Goal: Find specific page/section: Find specific page/section

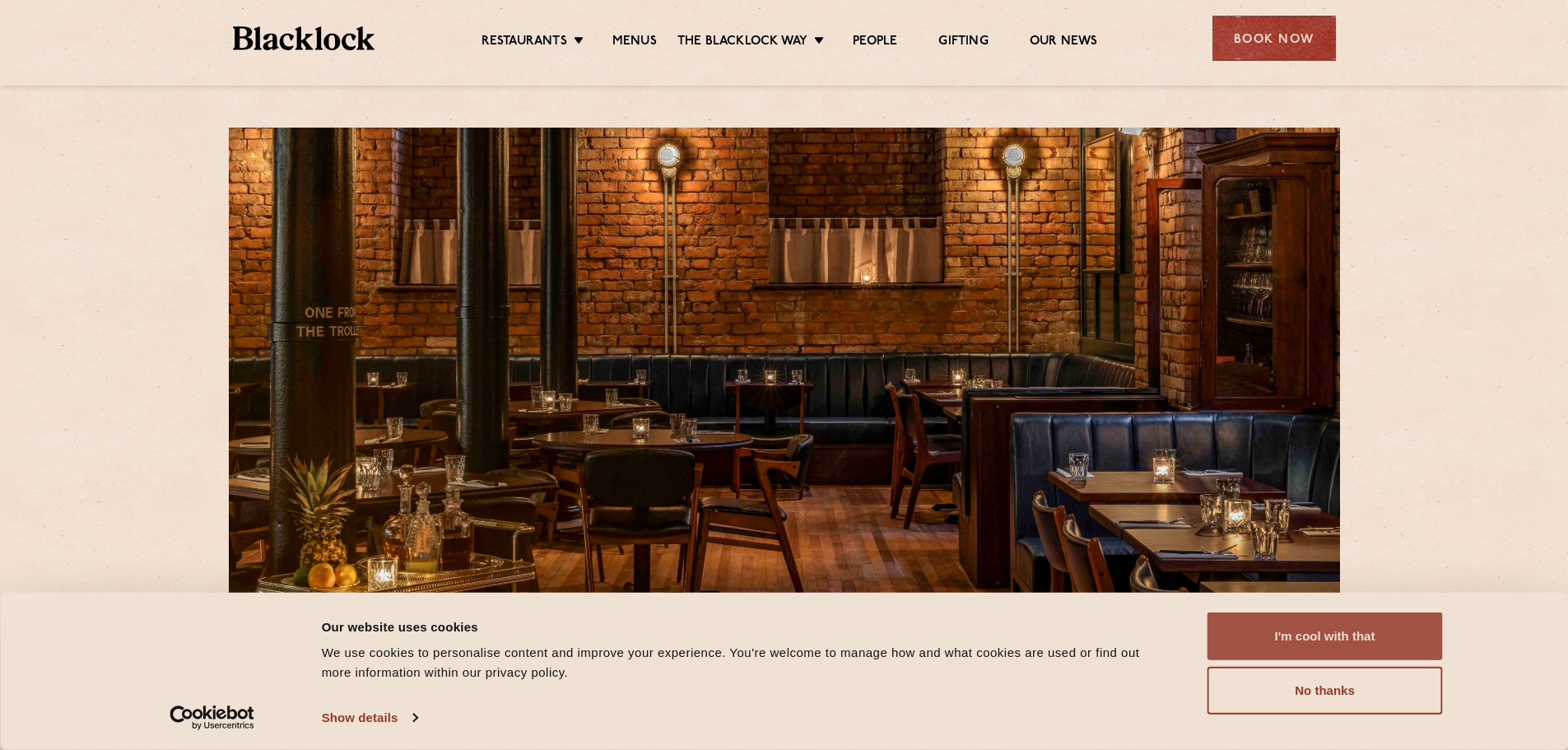
click at [1306, 637] on button "I'm cool with that" at bounding box center [1326, 636] width 236 height 48
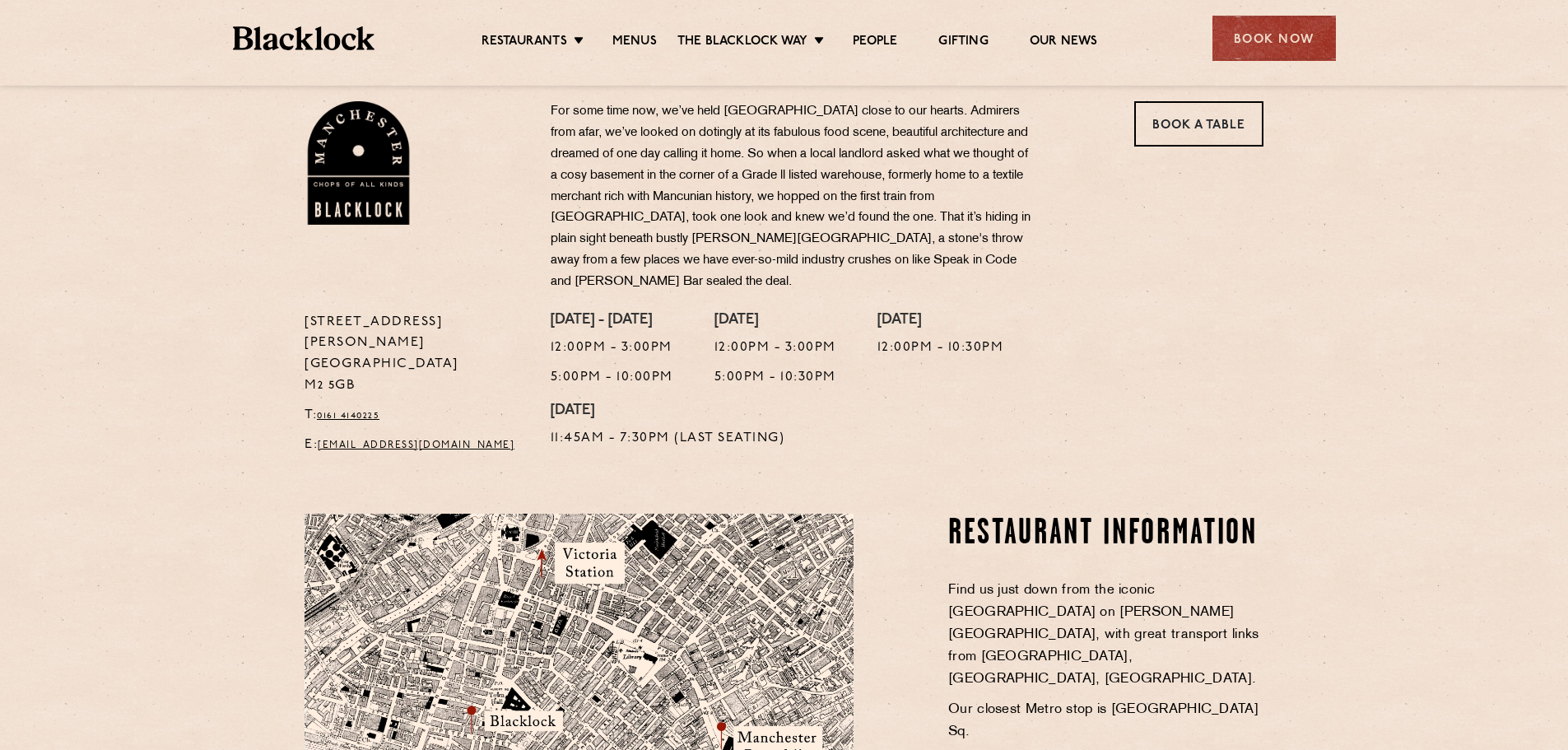
scroll to position [494, 0]
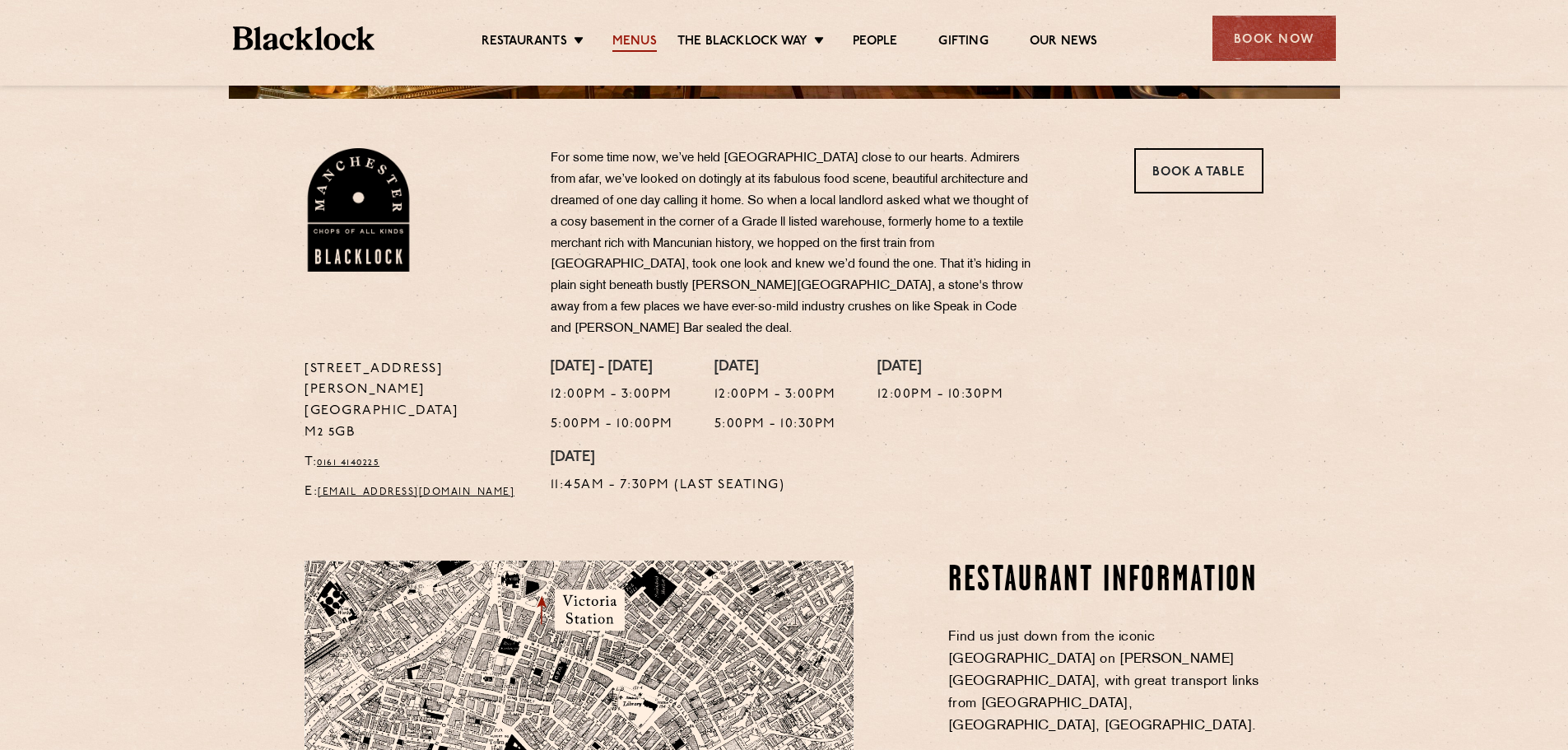
click at [622, 35] on link "Menus" at bounding box center [634, 43] width 44 height 18
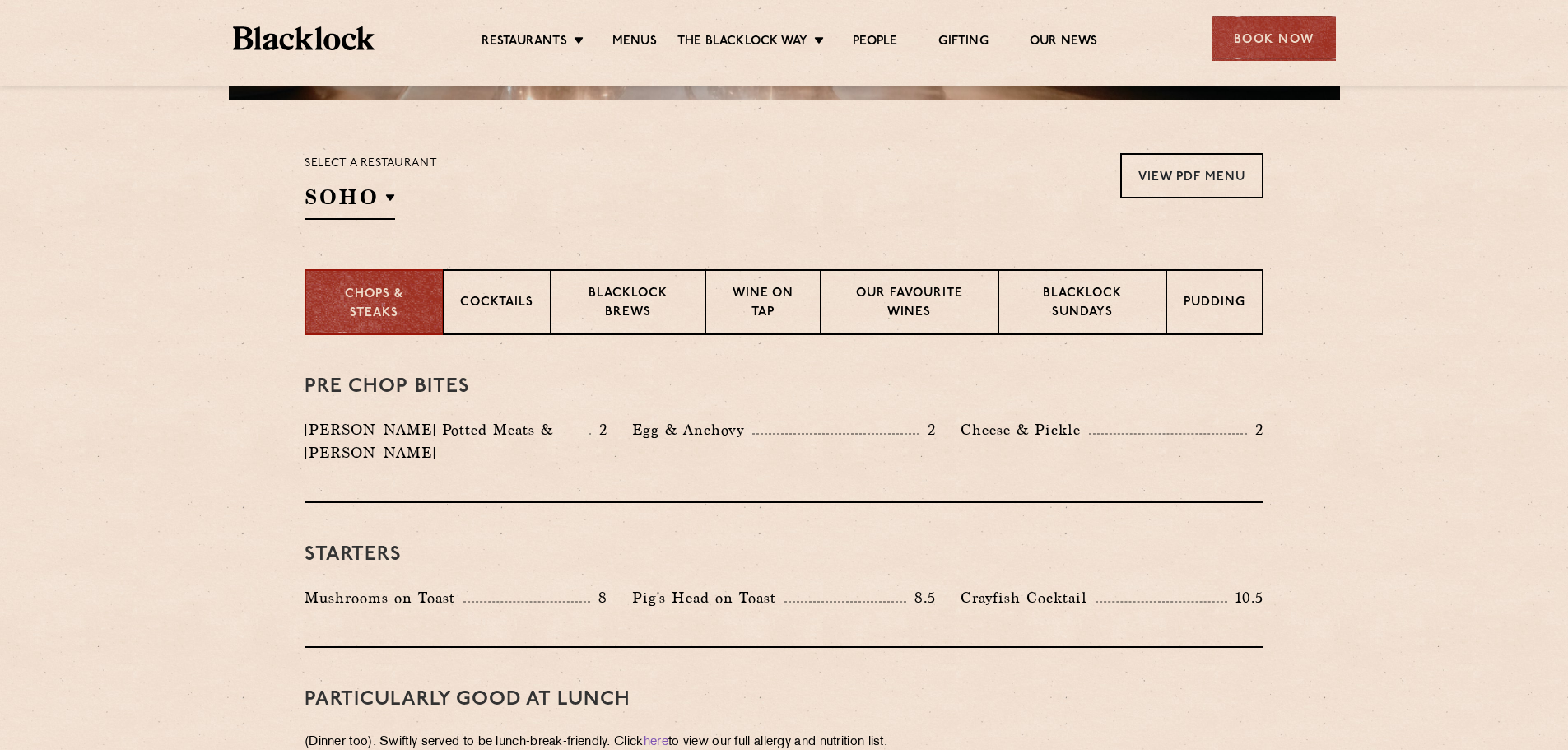
scroll to position [495, 0]
click at [1225, 304] on p "Pudding" at bounding box center [1215, 303] width 62 height 21
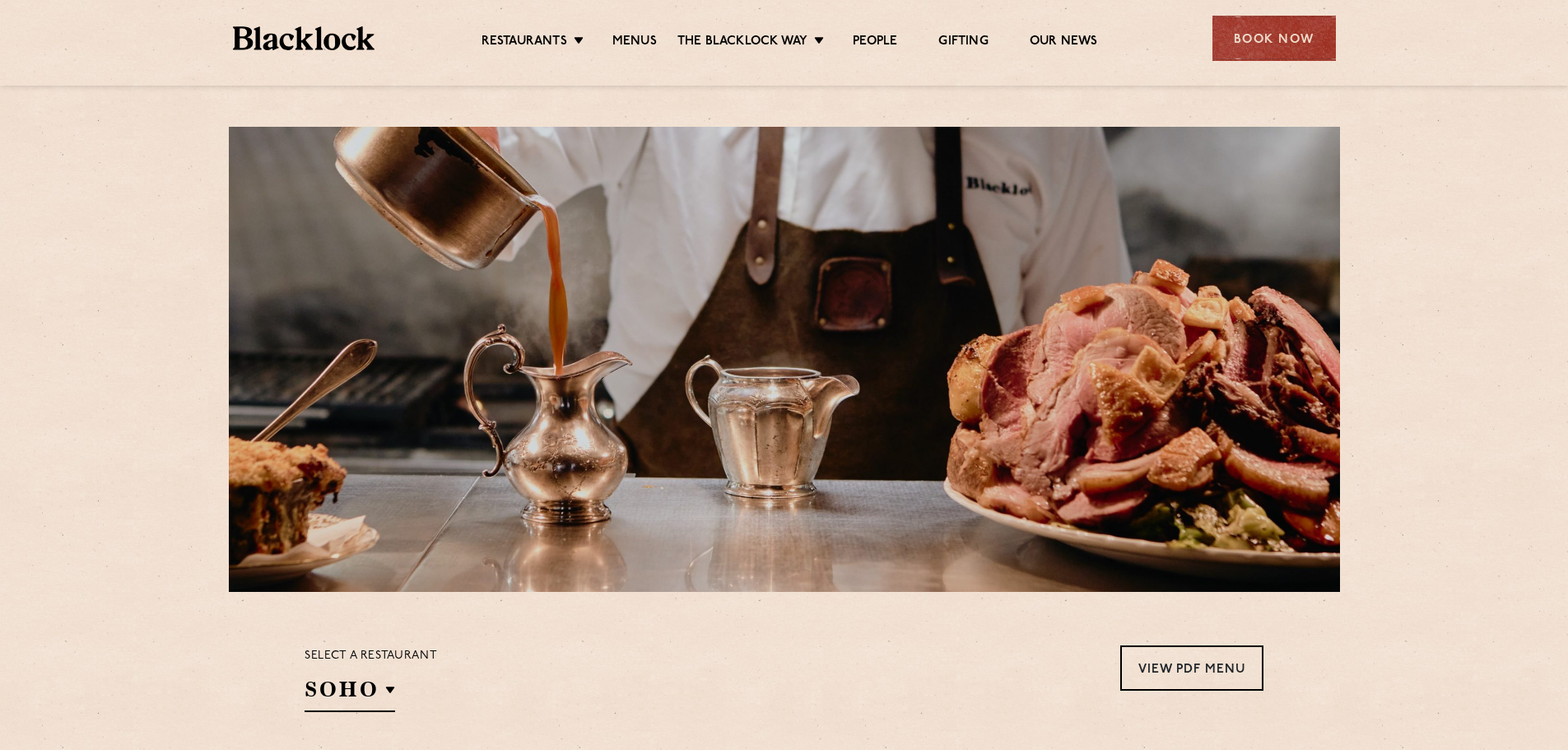
scroll to position [0, 0]
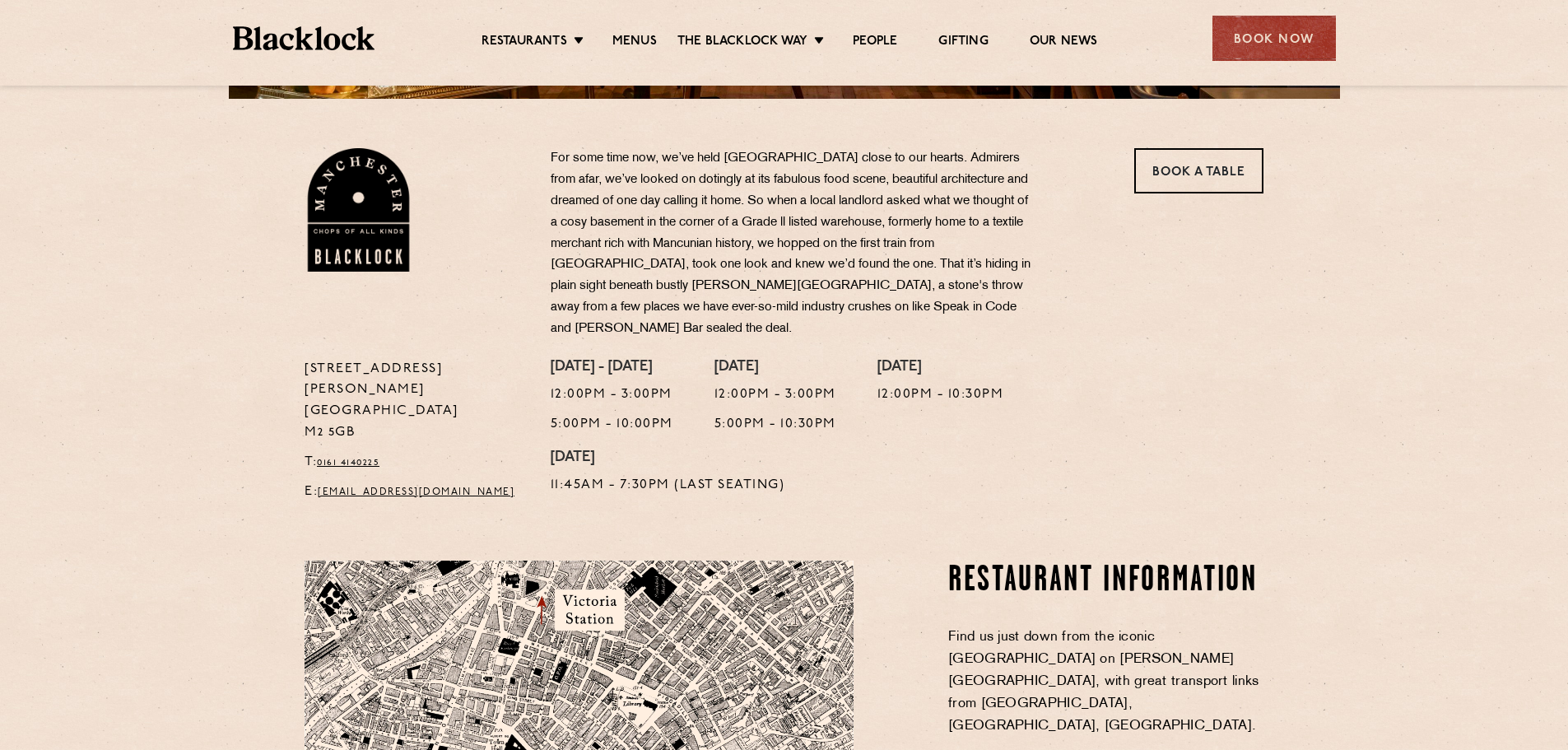
scroll to position [494, 0]
